Goal: Find specific page/section: Find specific page/section

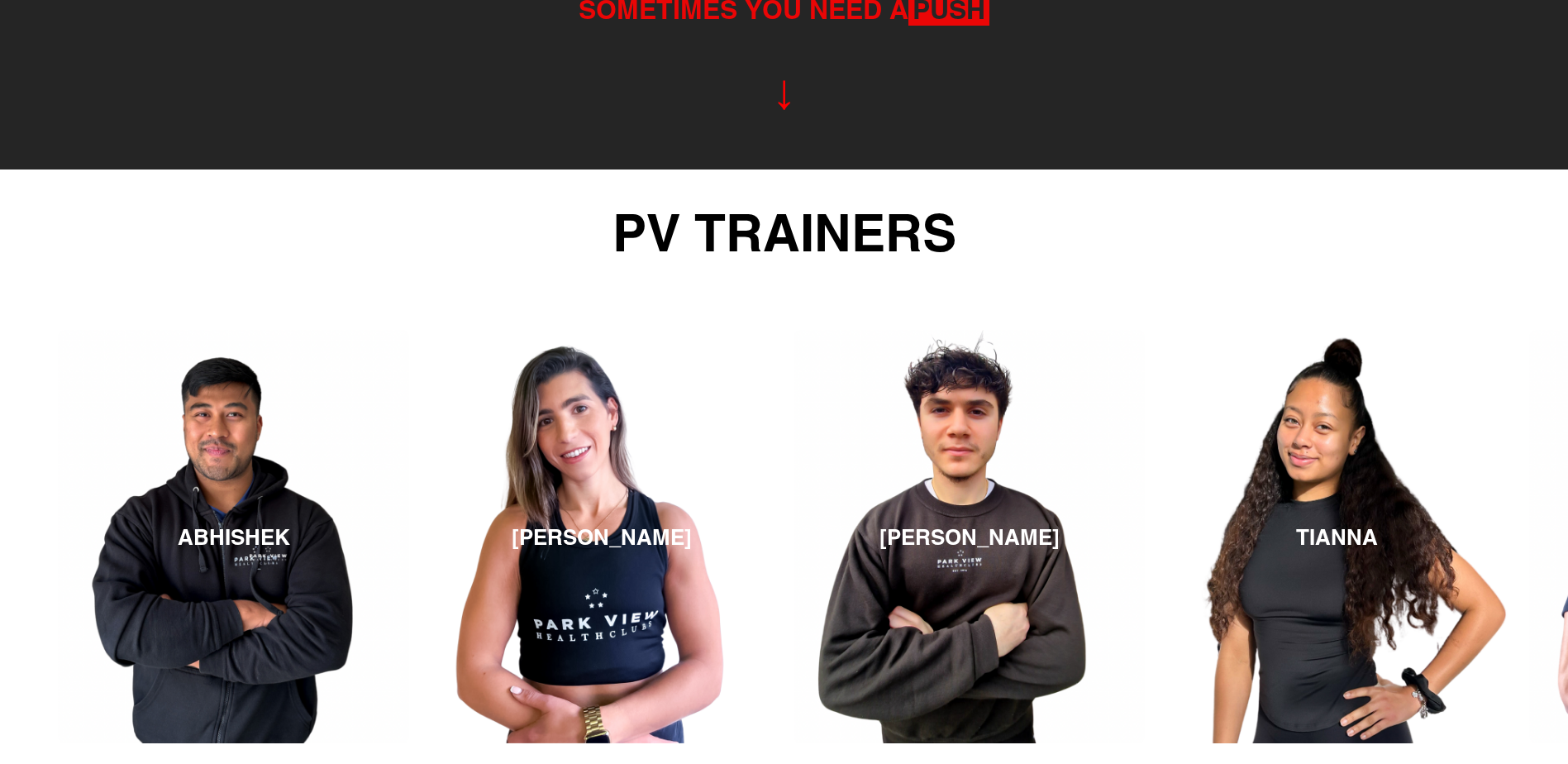
scroll to position [2906, 0]
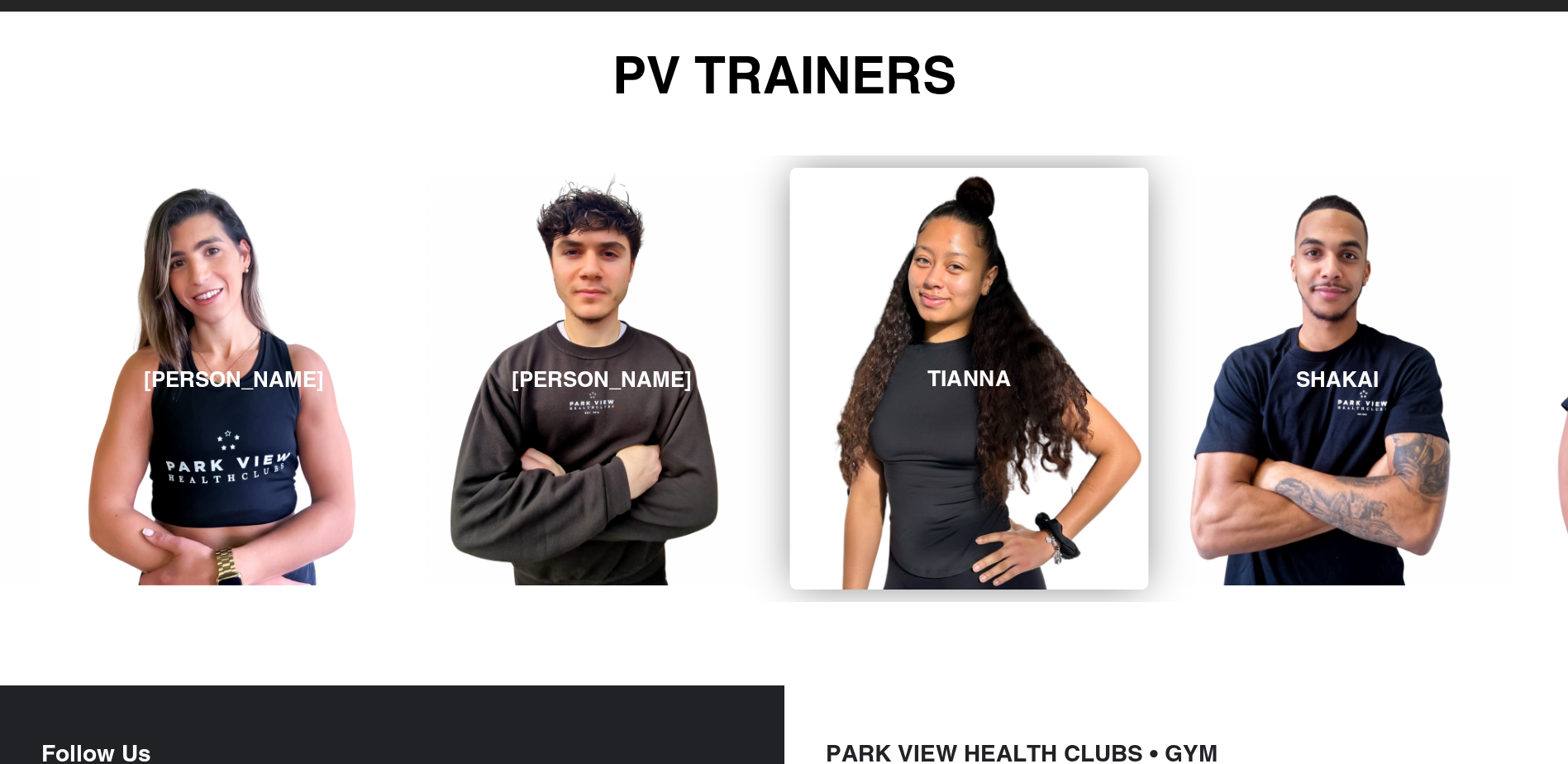
drag, startPoint x: 1074, startPoint y: 587, endPoint x: 1032, endPoint y: 580, distance: 42.6
click at [1032, 582] on section "ABHISHEK [PERSON_NAME] [GEOGRAPHIC_DATA] [GEOGRAPHIC_DATA] LAWRENZO ABHISHEK" at bounding box center [784, 379] width 1568 height 529
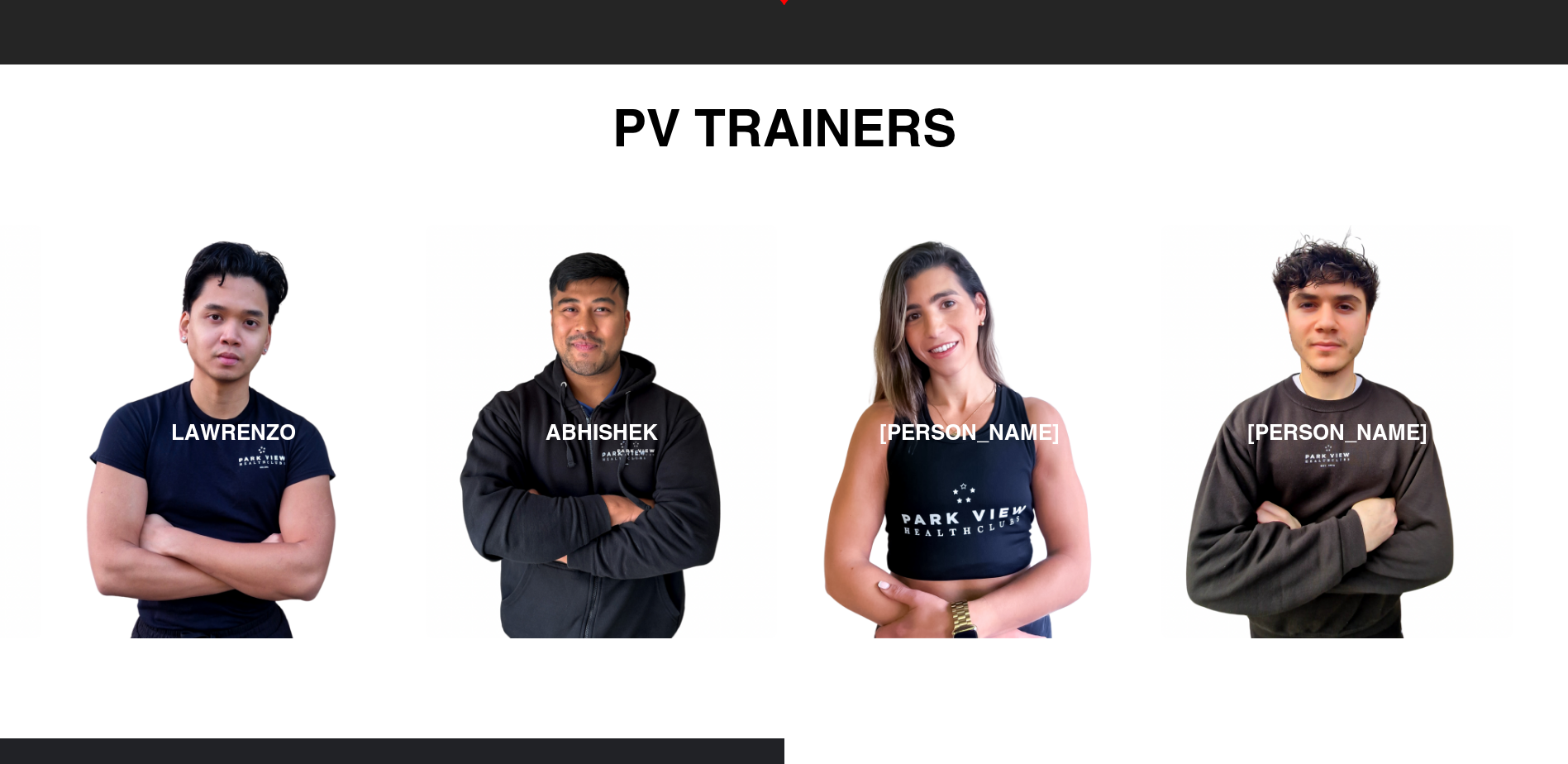
scroll to position [2854, 0]
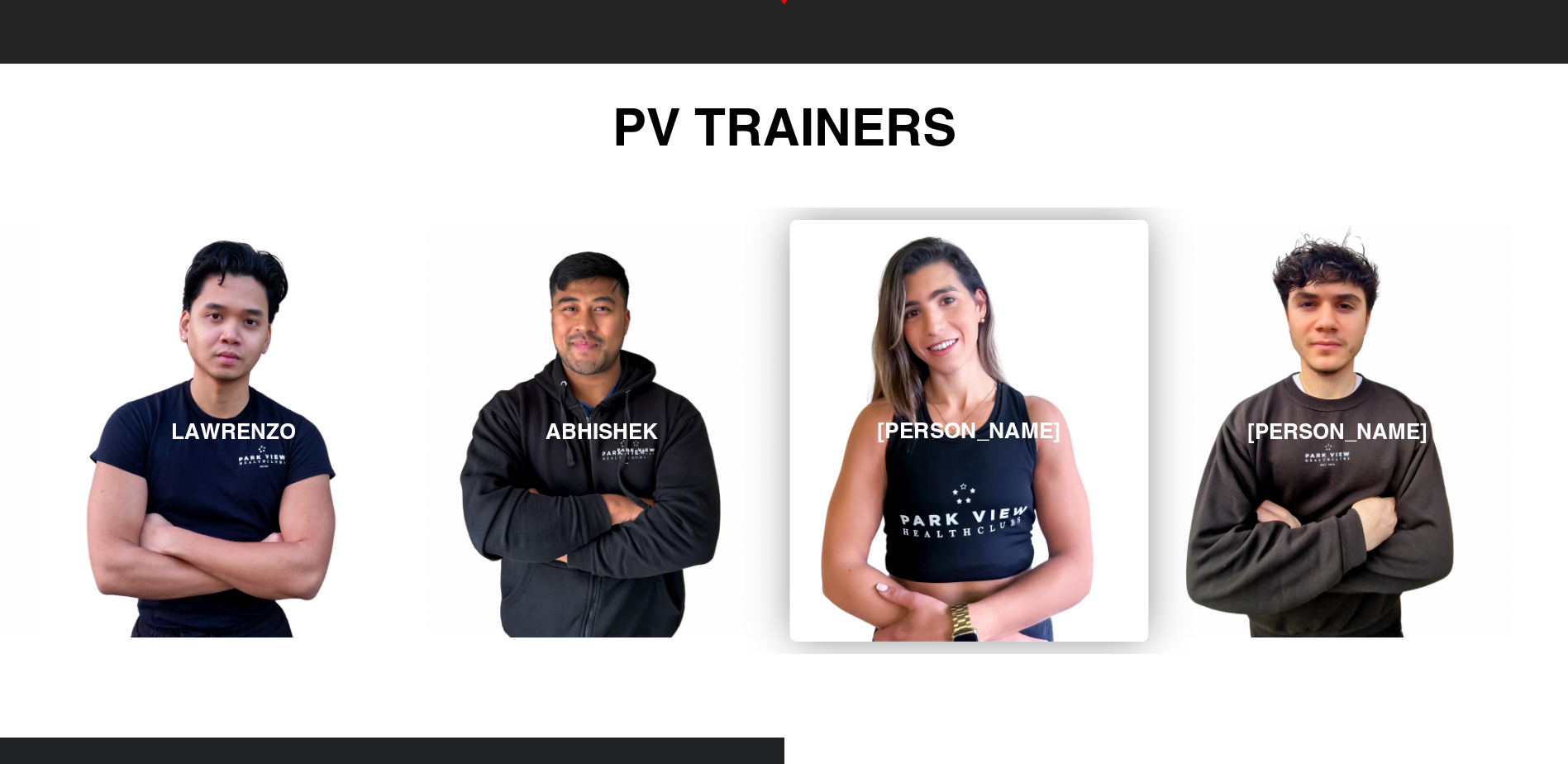
click at [990, 463] on link "[PERSON_NAME]" at bounding box center [969, 431] width 358 height 422
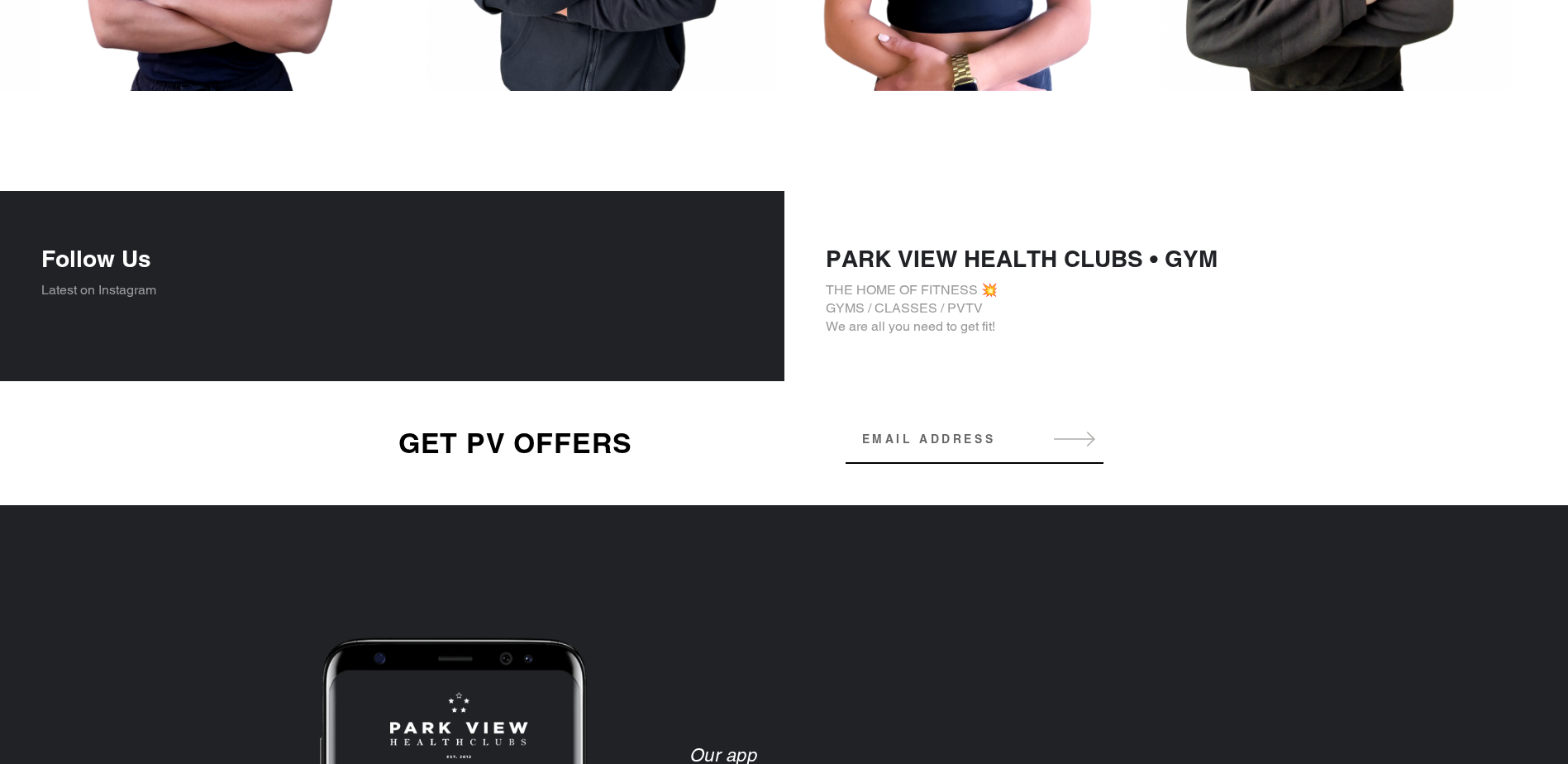
scroll to position [2971, 0]
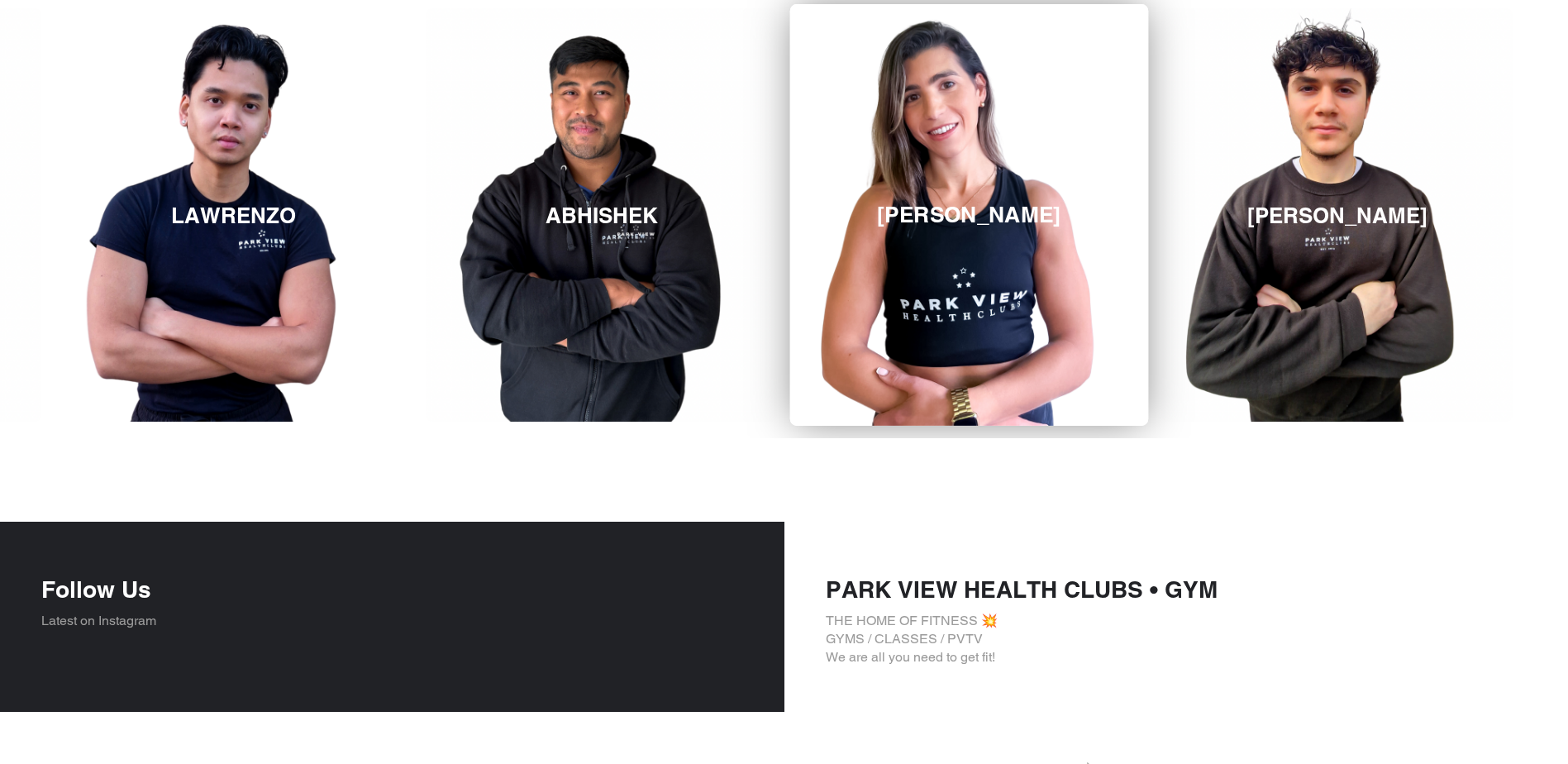
click at [946, 303] on link "[PERSON_NAME]" at bounding box center [969, 215] width 358 height 422
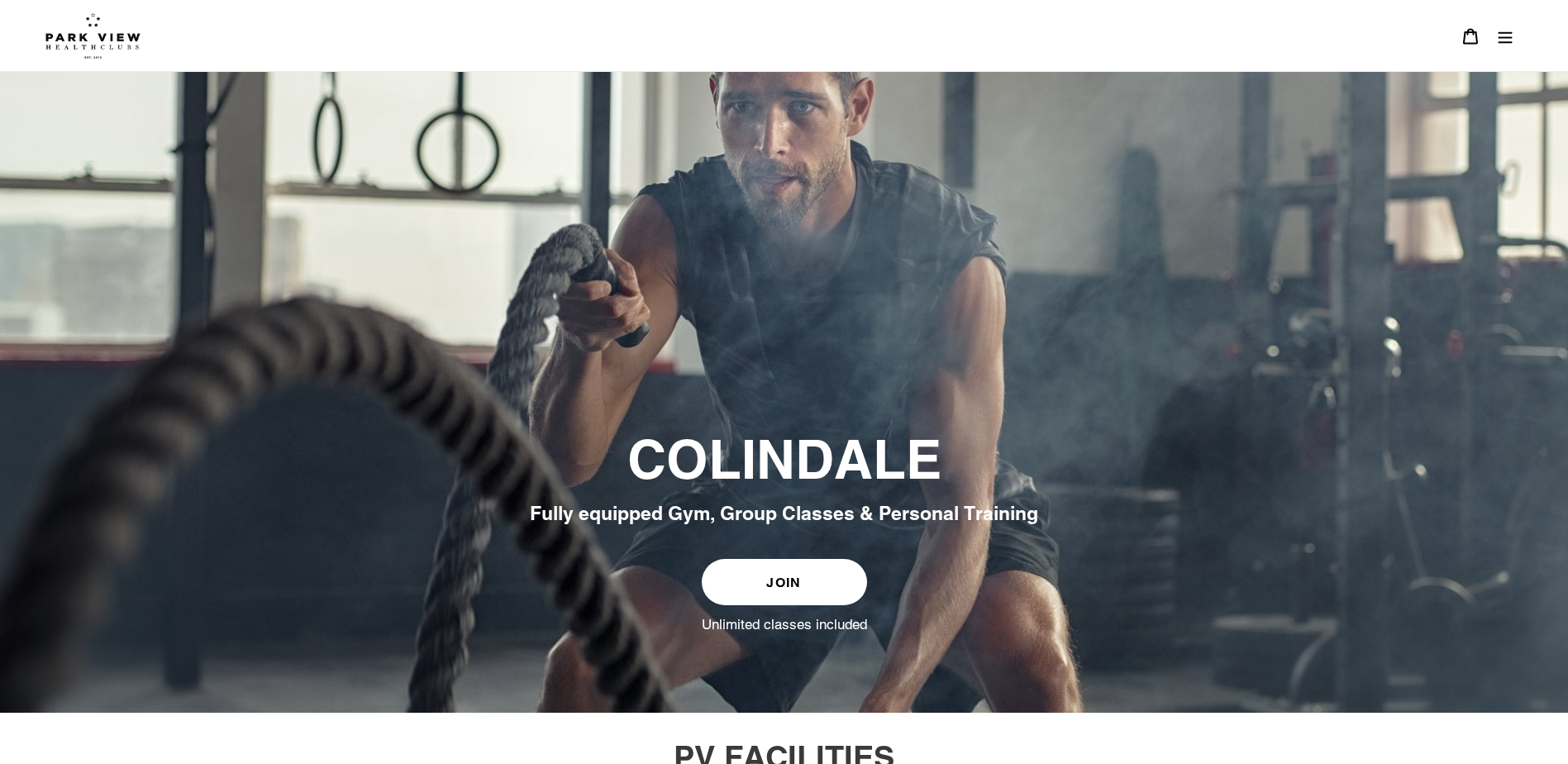
click at [765, 576] on link "JOIN" at bounding box center [785, 582] width 166 height 46
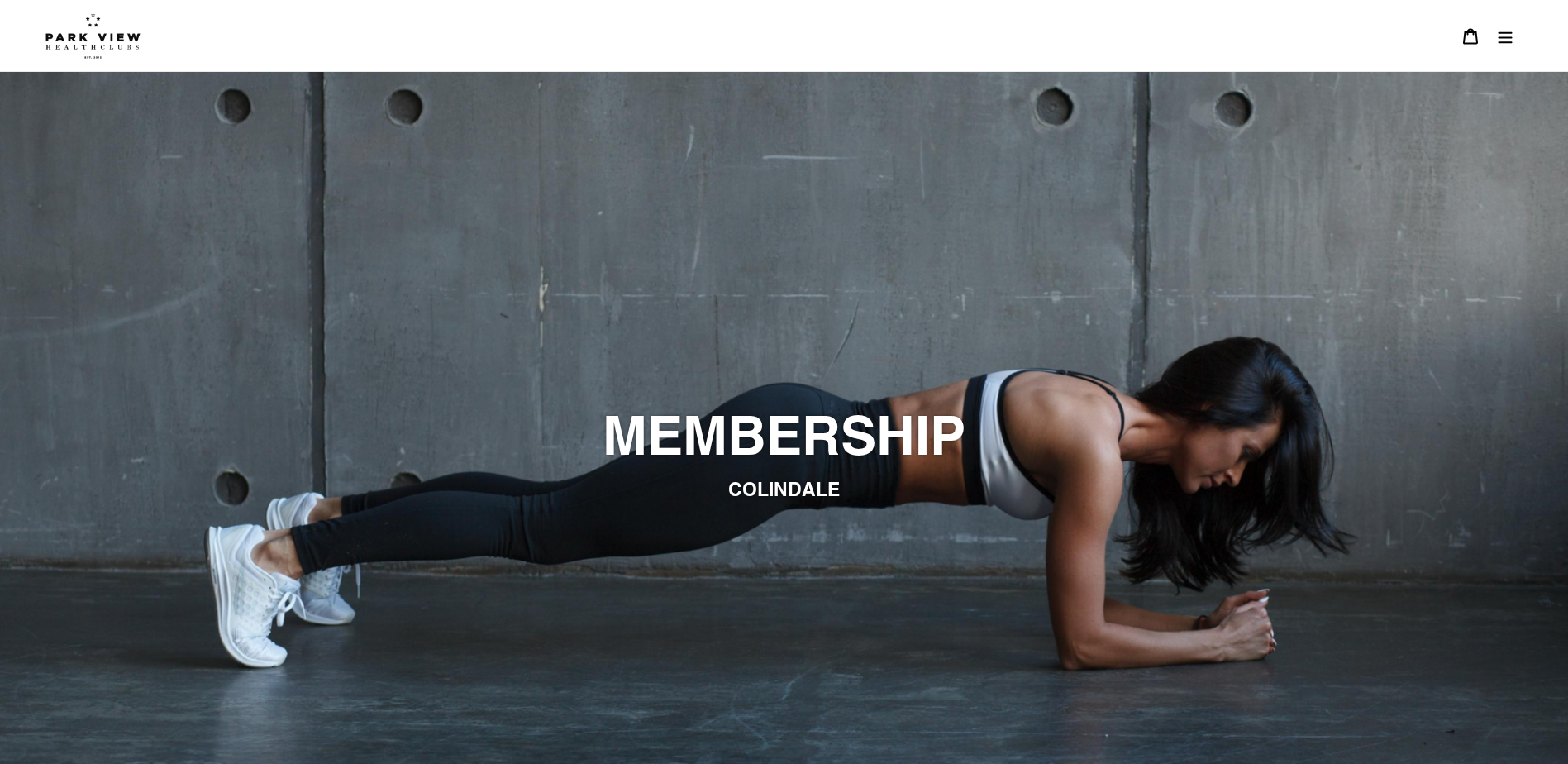
click at [1500, 32] on icon "Menu" at bounding box center [1505, 36] width 16 height 16
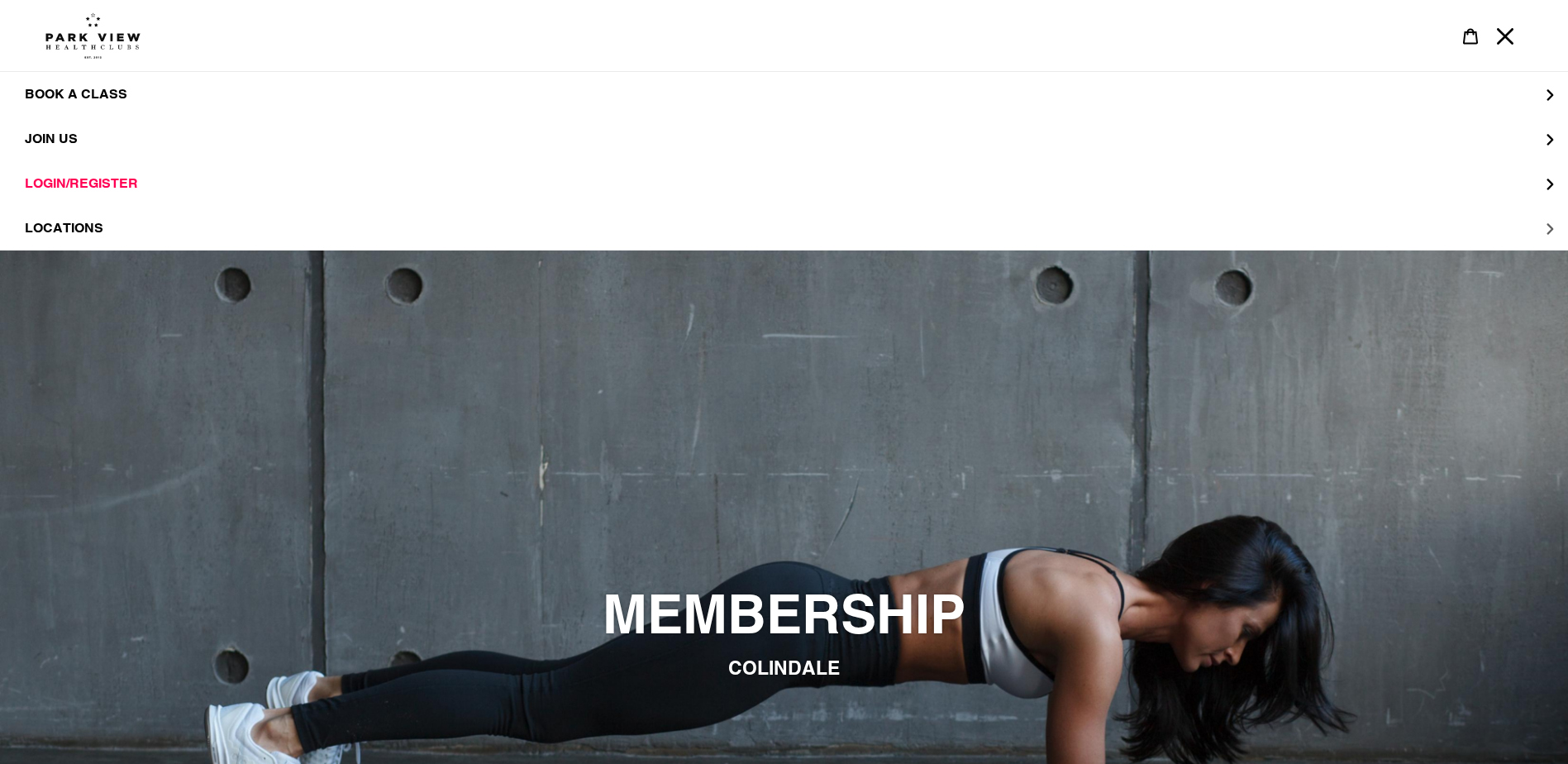
click at [63, 223] on span "LOCATIONS" at bounding box center [64, 228] width 78 height 16
click at [115, 138] on span "Colindale" at bounding box center [97, 138] width 78 height 16
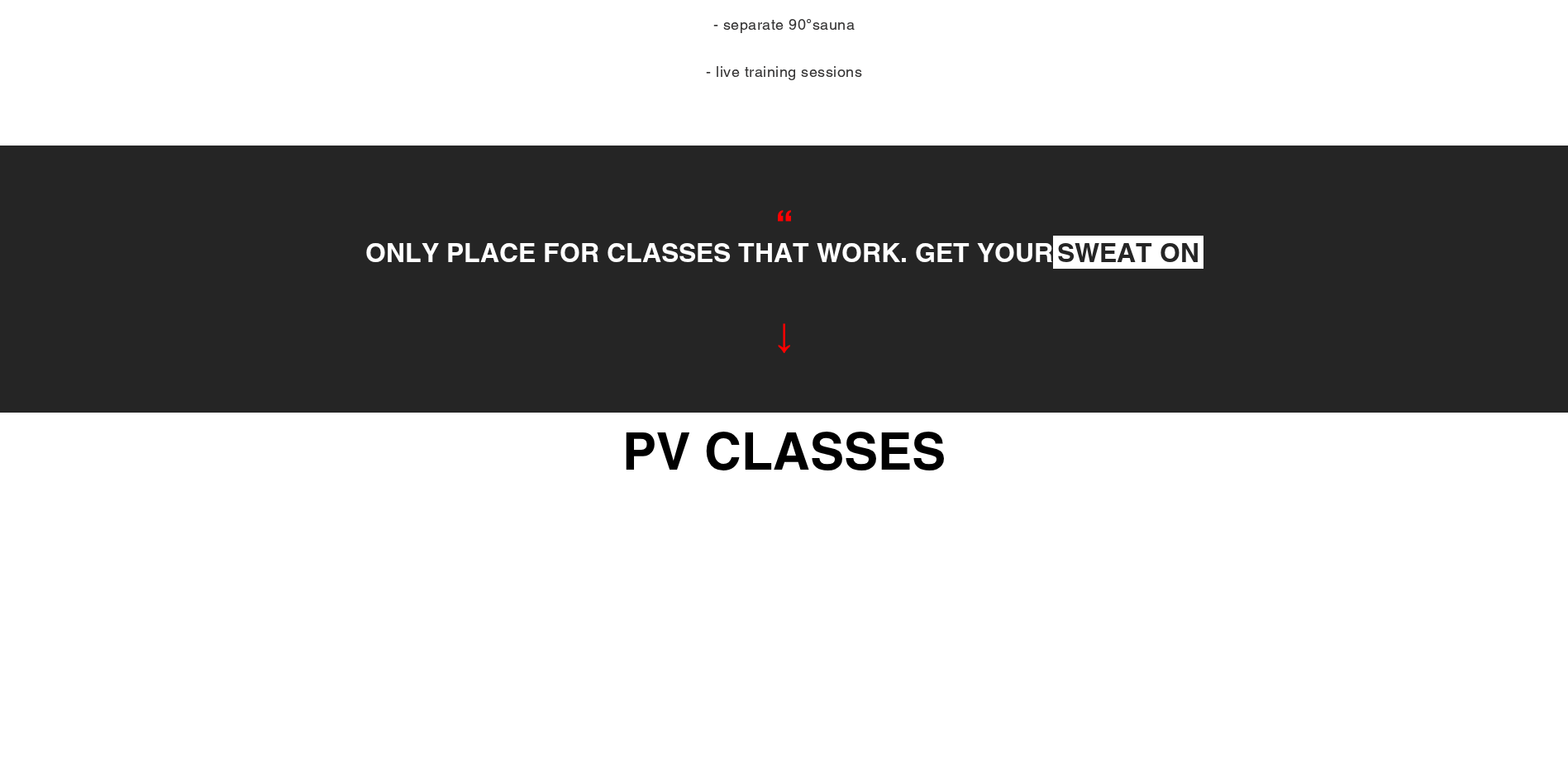
scroll to position [926, 0]
